Goal: Task Accomplishment & Management: Use online tool/utility

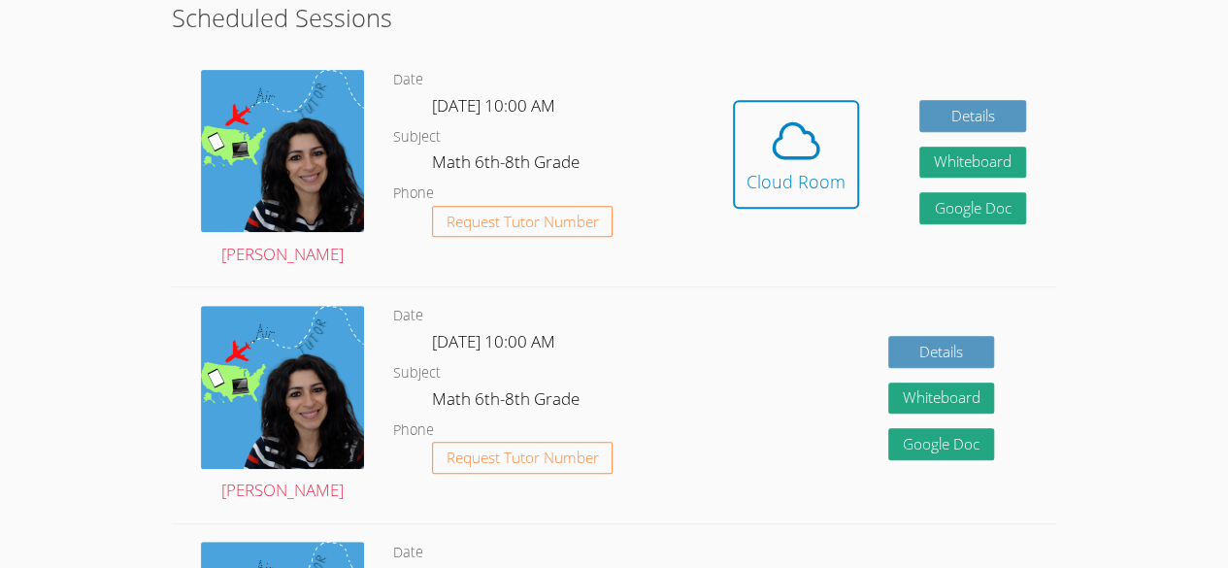
scroll to position [379, 0]
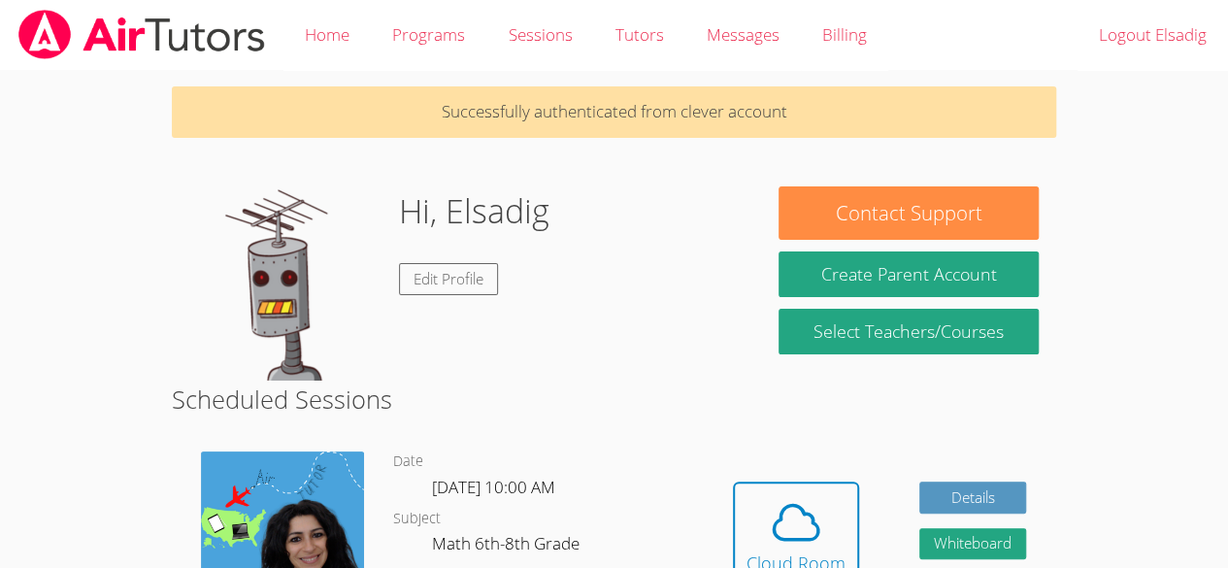
scroll to position [148, 0]
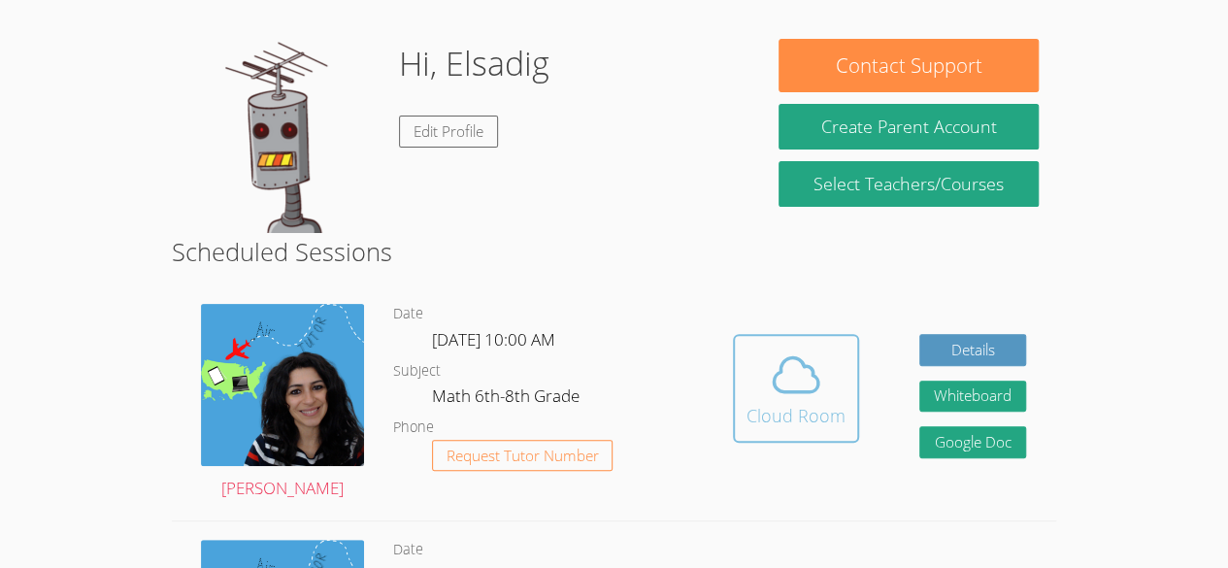
click at [740, 405] on button "Cloud Room" at bounding box center [796, 388] width 126 height 109
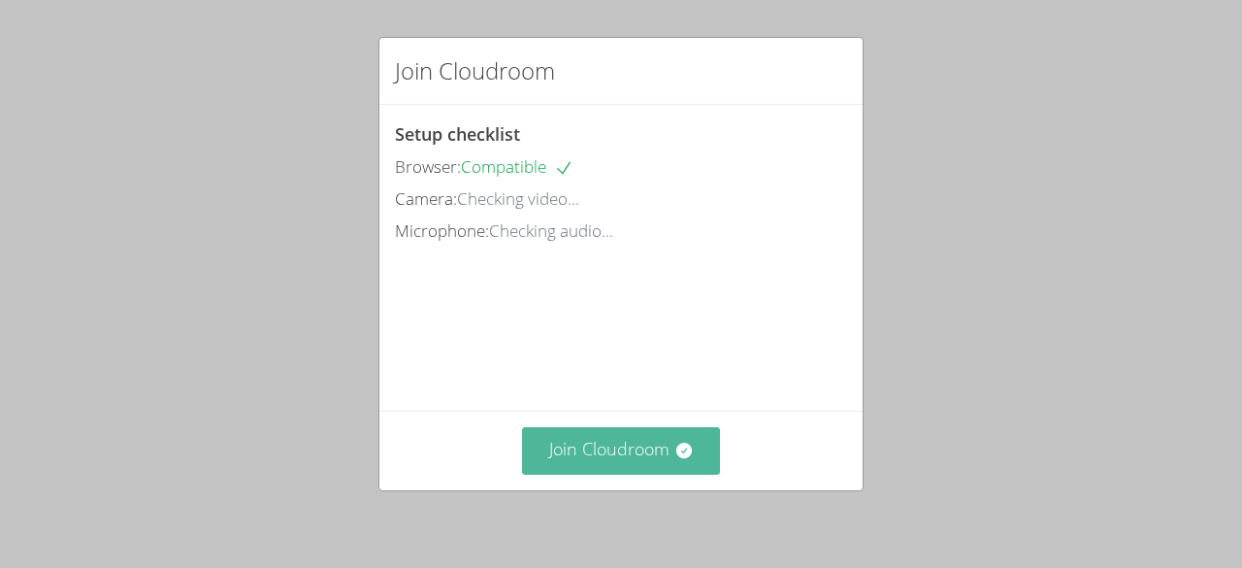
click at [586, 447] on button "Join Cloudroom" at bounding box center [621, 451] width 199 height 48
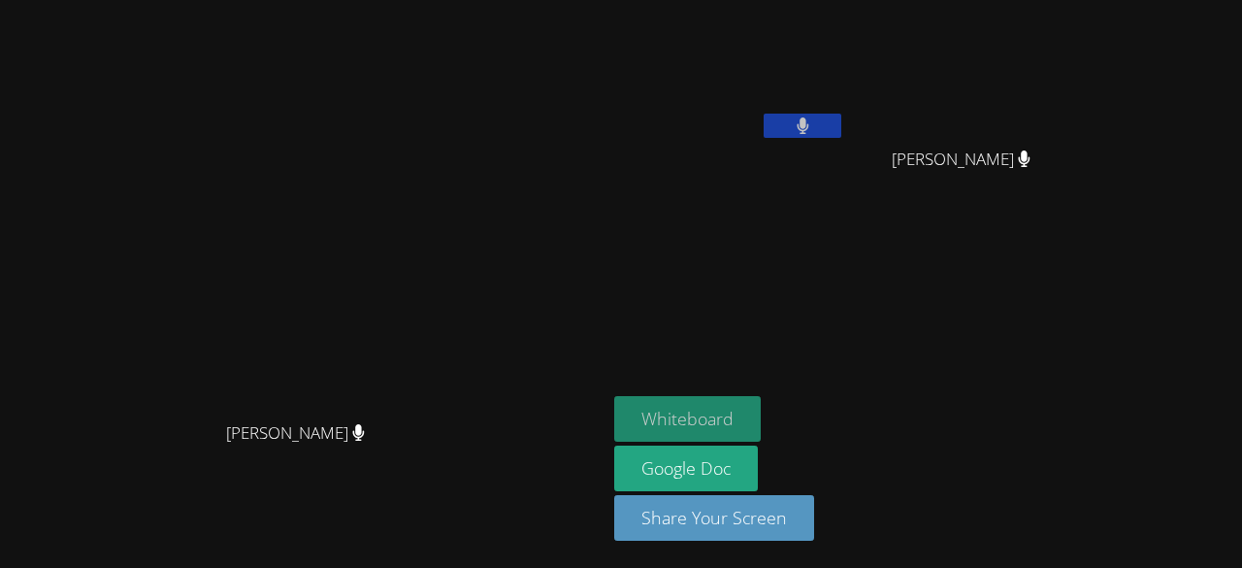
click at [761, 407] on button "Whiteboard" at bounding box center [687, 419] width 147 height 46
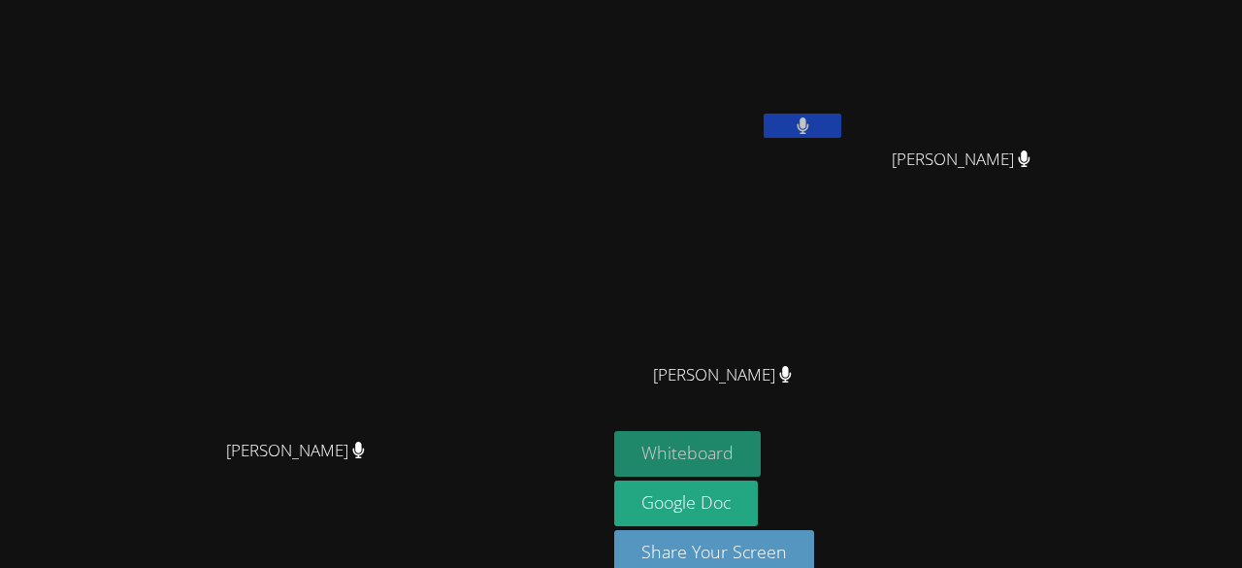
click at [761, 447] on button "Whiteboard" at bounding box center [687, 454] width 147 height 46
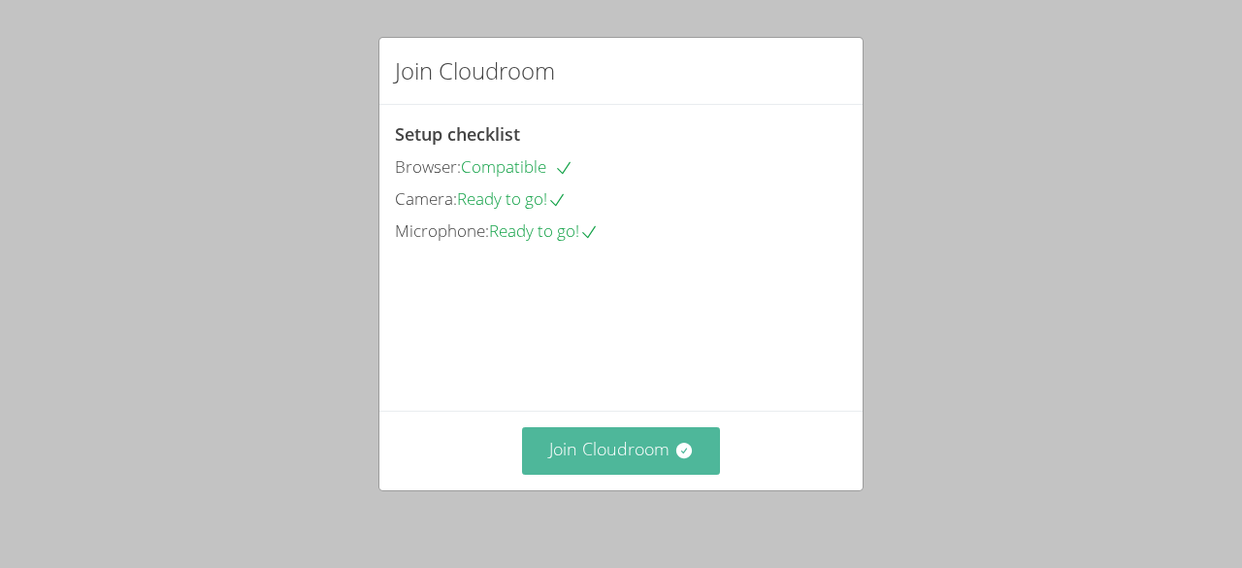
click at [590, 451] on button "Join Cloudroom" at bounding box center [621, 451] width 199 height 48
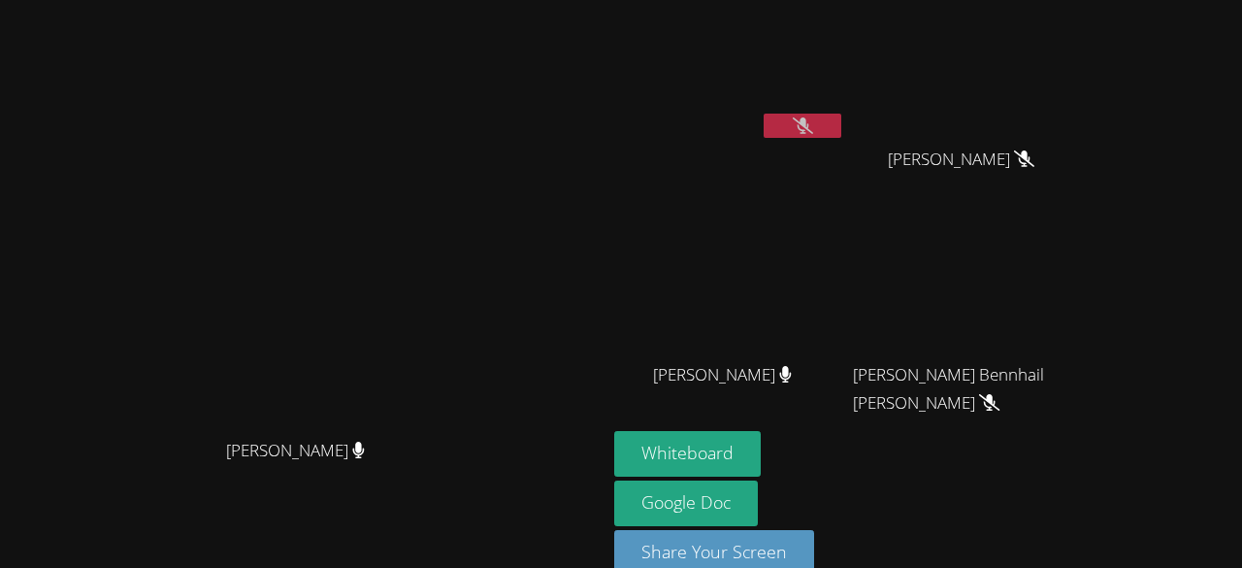
click at [813, 128] on icon at bounding box center [803, 125] width 20 height 16
click at [809, 128] on icon at bounding box center [803, 125] width 13 height 16
